Goal: Information Seeking & Learning: Learn about a topic

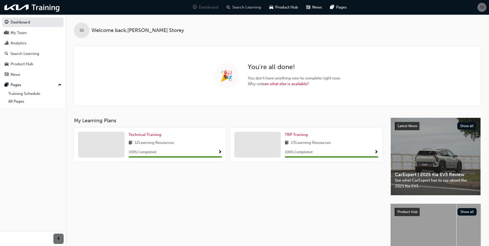
click at [249, 5] on span "Search Learning" at bounding box center [246, 7] width 29 height 6
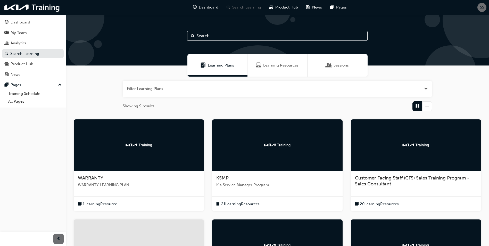
click at [101, 146] on div at bounding box center [139, 145] width 130 height 52
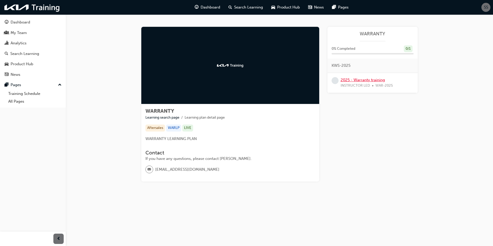
click at [373, 78] on link "2025 - Warranty training" at bounding box center [362, 80] width 44 height 5
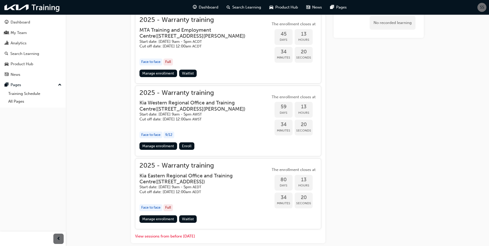
scroll to position [531, 0]
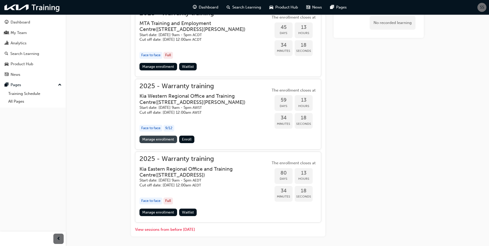
click at [153, 143] on link "Manage enrollment" at bounding box center [158, 138] width 38 height 7
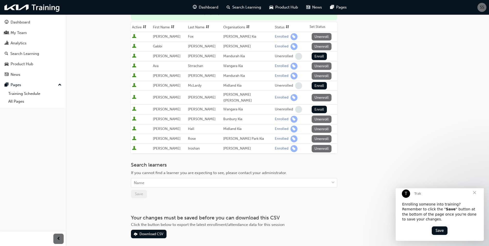
scroll to position [77, 0]
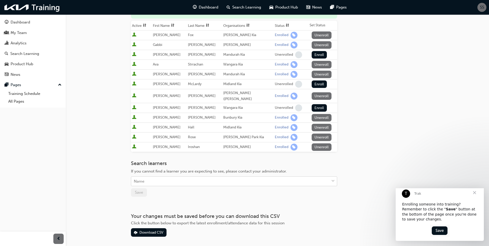
click at [183, 183] on div "Name" at bounding box center [230, 181] width 198 height 9
type input "m"
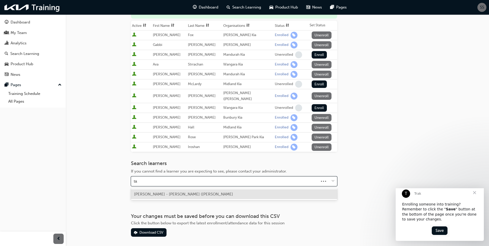
type input "t"
click at [94, 120] on div "Go to session detail page Manage enrollment for 2025 - Warranty training Start …" at bounding box center [244, 94] width 489 height 343
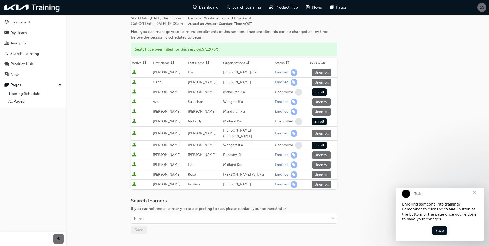
scroll to position [0, 0]
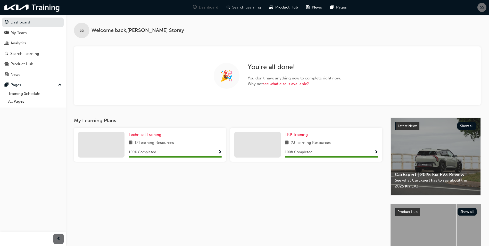
click at [248, 8] on span "Search Learning" at bounding box center [246, 7] width 29 height 6
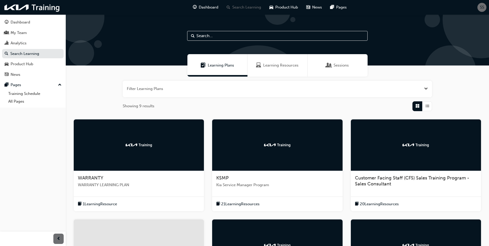
click at [116, 177] on div "WARRANTY" at bounding box center [139, 178] width 122 height 6
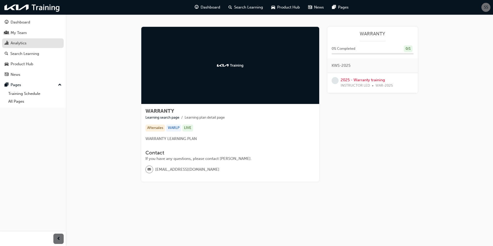
click at [19, 40] on link "Analytics" at bounding box center [33, 43] width 62 height 10
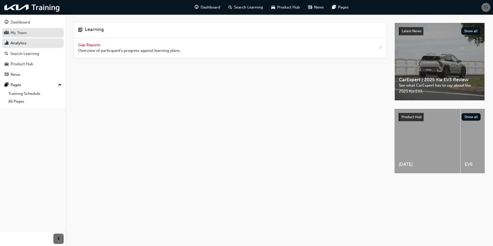
click at [24, 35] on div "My Team" at bounding box center [19, 33] width 16 height 6
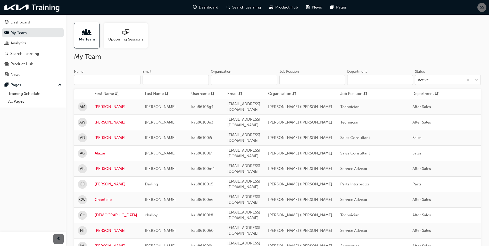
click at [125, 80] on input "Name" at bounding box center [107, 80] width 66 height 10
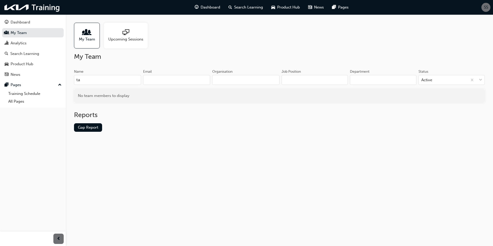
type input "t"
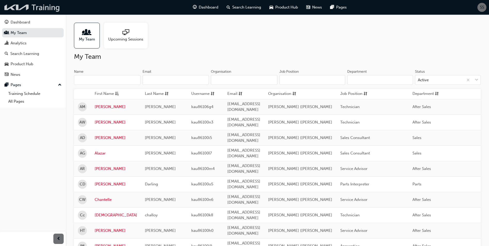
click at [38, 11] on img at bounding box center [32, 7] width 59 height 11
